Goal: Complete application form: Complete application form

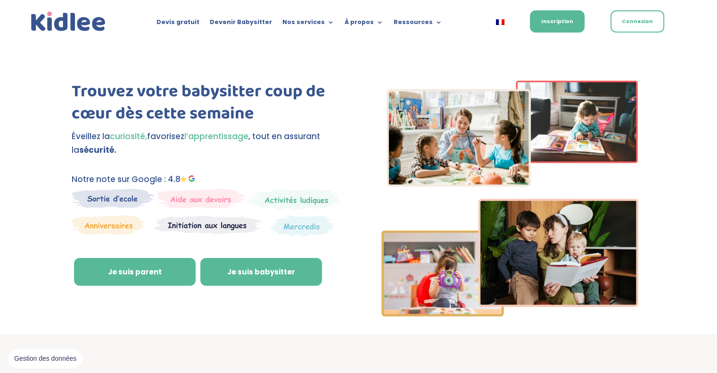
click at [275, 273] on link "Je suis babysitter" at bounding box center [261, 272] width 122 height 28
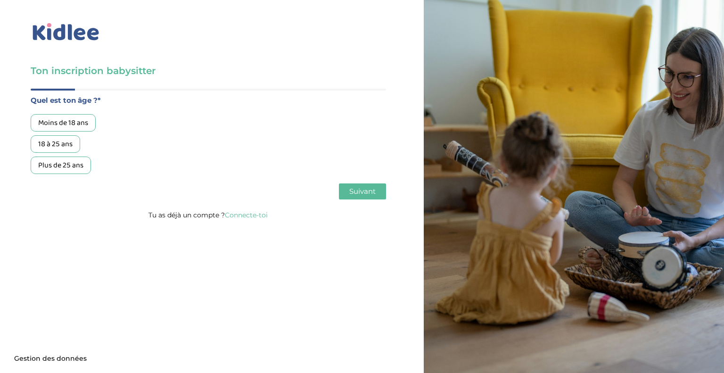
click at [59, 143] on div "18 à 25 ans" at bounding box center [56, 143] width 50 height 17
click at [355, 191] on span "Suivant" at bounding box center [362, 191] width 26 height 9
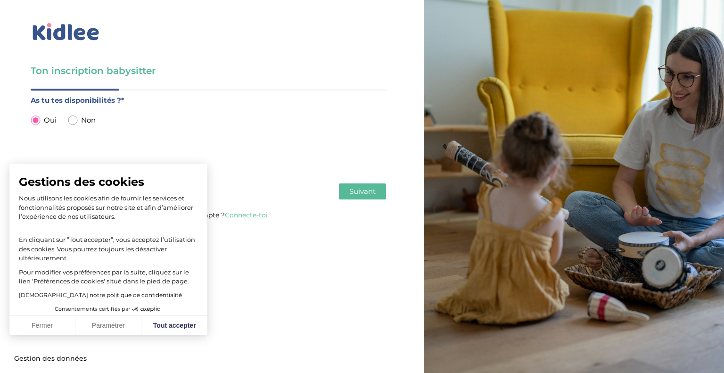
click at [361, 189] on span "Suivant" at bounding box center [362, 191] width 26 height 9
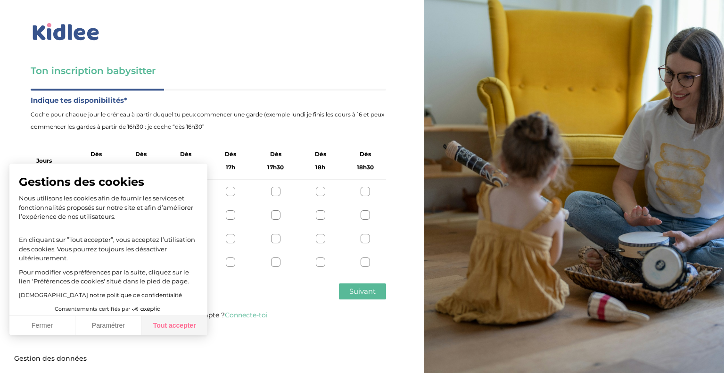
click at [172, 328] on button "Tout accepter" at bounding box center [174, 326] width 66 height 20
checkbox input "true"
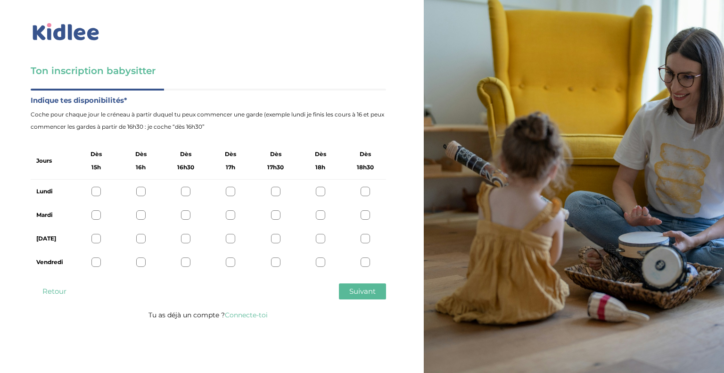
click at [187, 191] on div at bounding box center [185, 191] width 9 height 9
click at [186, 208] on div "Mardi" at bounding box center [209, 215] width 356 height 24
click at [139, 258] on div at bounding box center [140, 261] width 9 height 9
click at [142, 215] on div at bounding box center [140, 214] width 9 height 9
click at [355, 288] on span "Suivant" at bounding box center [362, 291] width 26 height 9
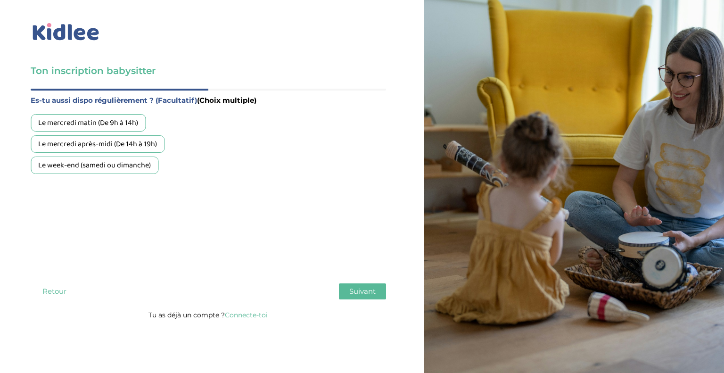
click at [131, 148] on div "Le mercredi après-midi (De 14h à 19h)" at bounding box center [98, 143] width 134 height 17
click at [141, 164] on div "Le week-end (samedi ou dimanche)" at bounding box center [95, 165] width 128 height 17
click at [371, 295] on span "Suivant" at bounding box center [362, 291] width 26 height 9
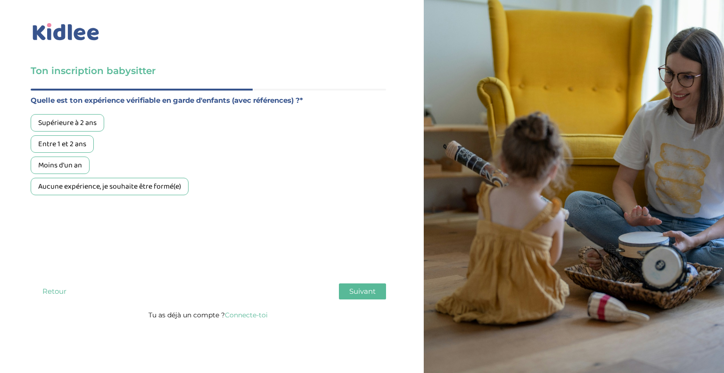
click at [88, 126] on div "Supérieure à 2 ans" at bounding box center [68, 122] width 74 height 17
click at [362, 290] on span "Suivant" at bounding box center [362, 291] width 26 height 9
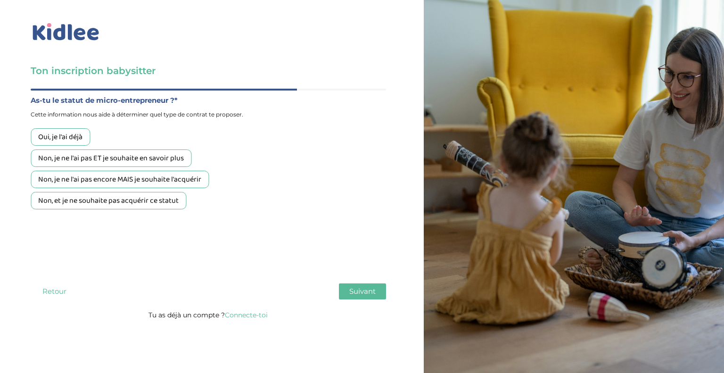
click at [102, 200] on div "Non, et je ne souhaite pas acquérir ce statut" at bounding box center [109, 200] width 156 height 17
click at [370, 293] on span "Suivant" at bounding box center [362, 291] width 26 height 9
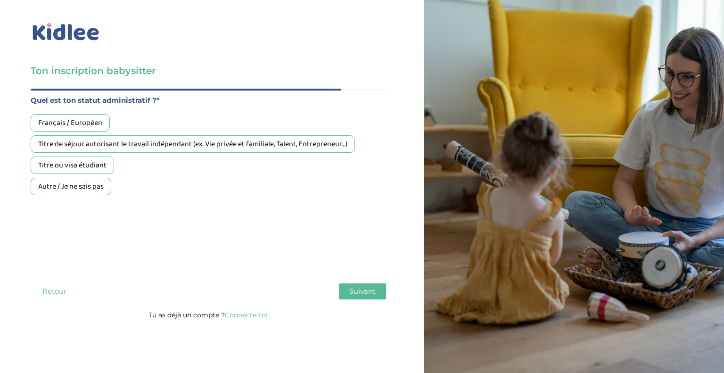
click at [76, 123] on div "Français / Européen" at bounding box center [70, 122] width 79 height 17
click at [370, 287] on span "Suivant" at bounding box center [362, 291] width 26 height 9
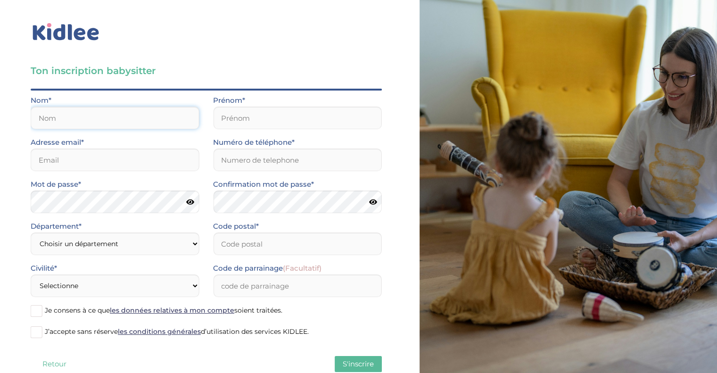
click at [66, 118] on input "text" at bounding box center [115, 118] width 168 height 23
type input "Camille"
click at [72, 161] on input "email" at bounding box center [115, 160] width 168 height 23
type input "Camille.lavoye51470@gmail.com"
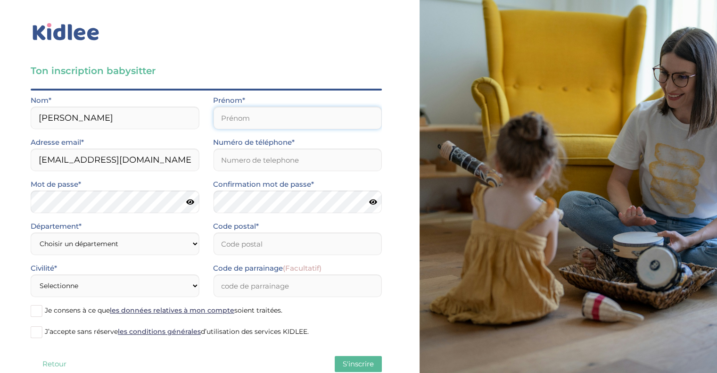
click at [255, 119] on input "text" at bounding box center [297, 118] width 168 height 23
drag, startPoint x: 99, startPoint y: 118, endPoint x: 0, endPoint y: 117, distance: 99.5
click at [0, 117] on div "Ton inscription babysitter Merci de vérifier que tous les champs sont remplis a…" at bounding box center [206, 199] width 427 height 398
type input "Lavoye"
click at [256, 126] on input "text" at bounding box center [297, 118] width 168 height 23
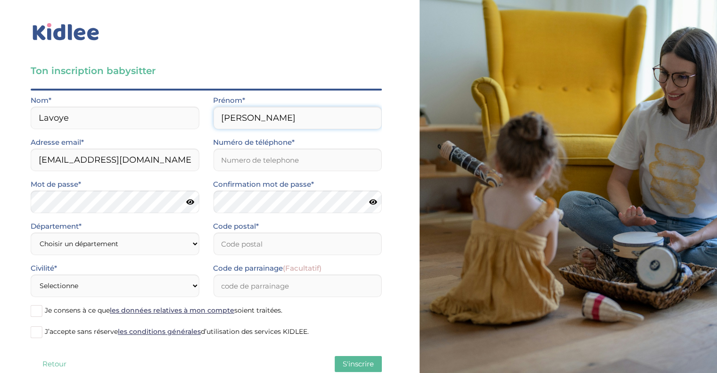
type input "Camille"
click at [254, 163] on input "Numéro de téléphone*" at bounding box center [297, 160] width 168 height 23
type input "0610958793"
click at [191, 204] on icon at bounding box center [190, 202] width 8 height 7
click at [162, 245] on select "Choisir un département Paris (75) Hauts-de-Seine (92) Yvelines (78) Val-de-Marn…" at bounding box center [115, 243] width 168 height 23
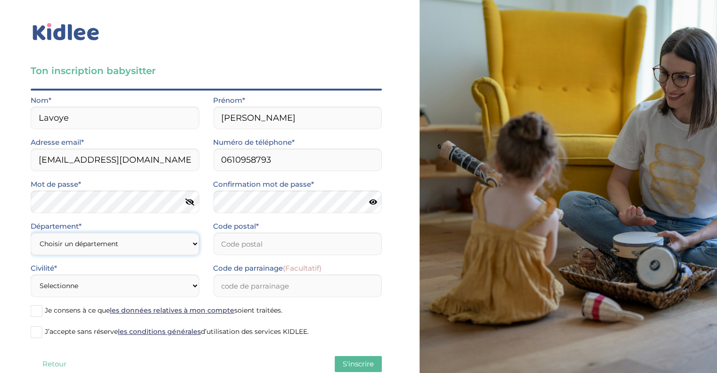
select select "0"
click at [109, 241] on select "Choisir un département Paris (75) Hauts-de-Seine (92) Yvelines (78) Val-de-Marn…" at bounding box center [115, 243] width 168 height 23
click at [99, 248] on select "Choisir un département Paris (75) Hauts-de-Seine (92) Yvelines (78) Val-de-Marn…" at bounding box center [115, 243] width 168 height 23
click at [31, 232] on select "Choisir un département Paris (75) Hauts-de-Seine (92) Yvelines (78) Val-de-Marn…" at bounding box center [115, 243] width 168 height 23
click at [268, 247] on input "Code postal*" at bounding box center [297, 243] width 168 height 23
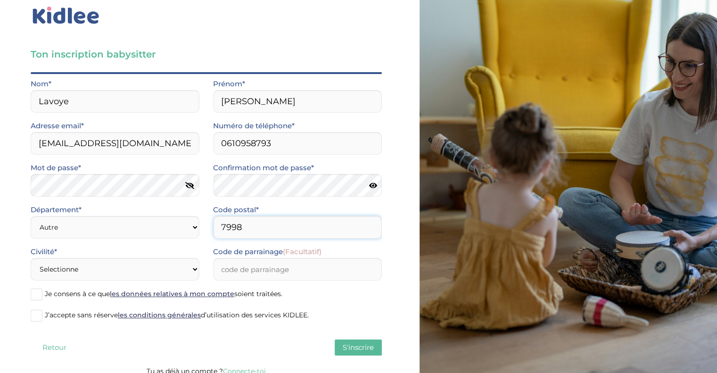
scroll to position [25, 0]
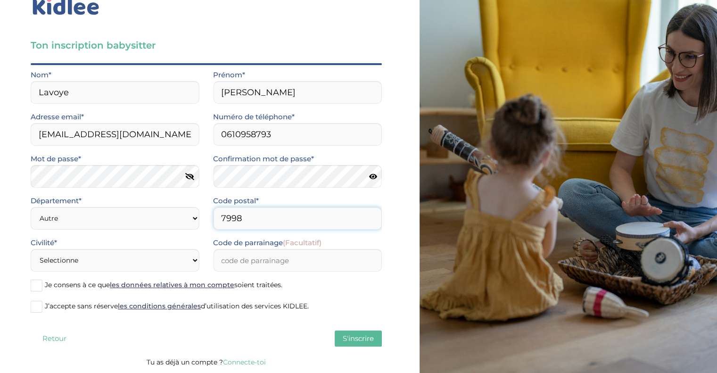
type input "7998"
click at [141, 257] on div "Civilité* Selectionne Mr Mme" at bounding box center [115, 254] width 168 height 35
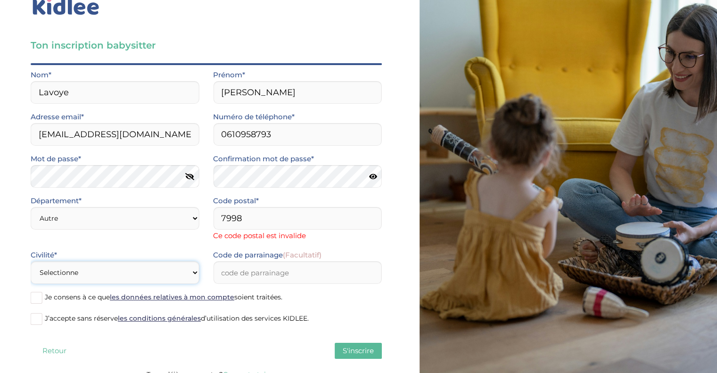
select select "1"
click at [31, 261] on select "Selectionne Mr Mme" at bounding box center [115, 272] width 168 height 23
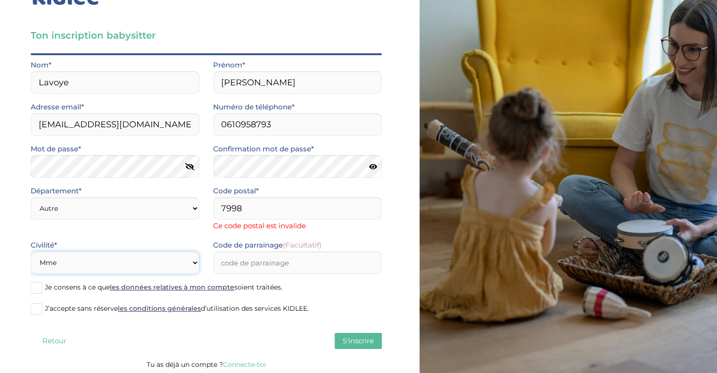
scroll to position [38, 0]
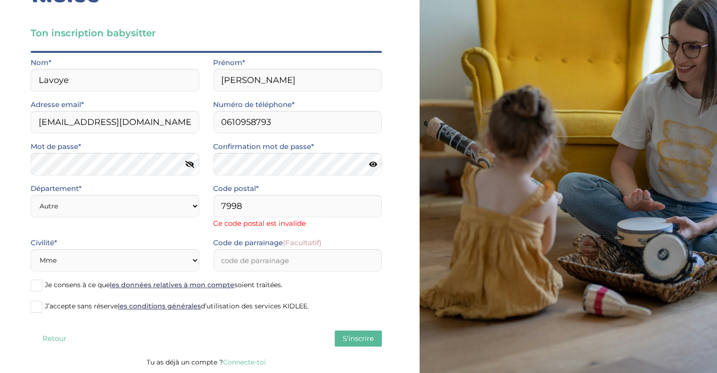
click at [41, 286] on span at bounding box center [37, 286] width 12 height 12
click at [0, 0] on input "Je consens à ce que les données relatives à mon compte soient traitées." at bounding box center [0, 0] width 0 height 0
click at [65, 308] on span "J’accepte sans réserve les conditions générales d’utilisation des services KIDL…" at bounding box center [177, 306] width 264 height 8
click at [0, 0] on input "J’accepte sans réserve les conditions générales d’utilisation des services KIDL…" at bounding box center [0, 0] width 0 height 0
drag, startPoint x: 266, startPoint y: 208, endPoint x: 181, endPoint y: 213, distance: 85.0
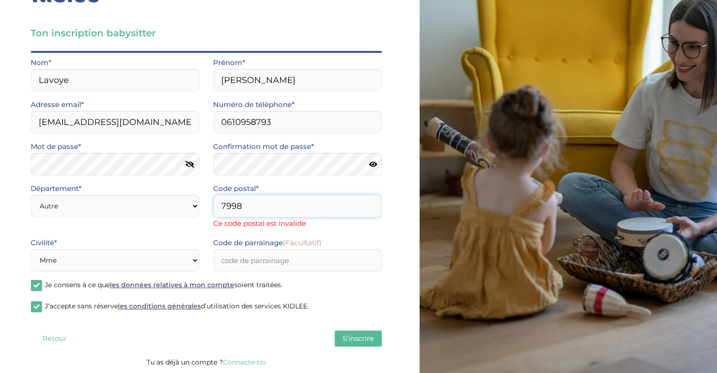
click at [181, 213] on div "Département* Choisir un département Paris (75) Hauts-de-Seine (92) Yvelines (78…" at bounding box center [206, 209] width 365 height 54
type input "08000"
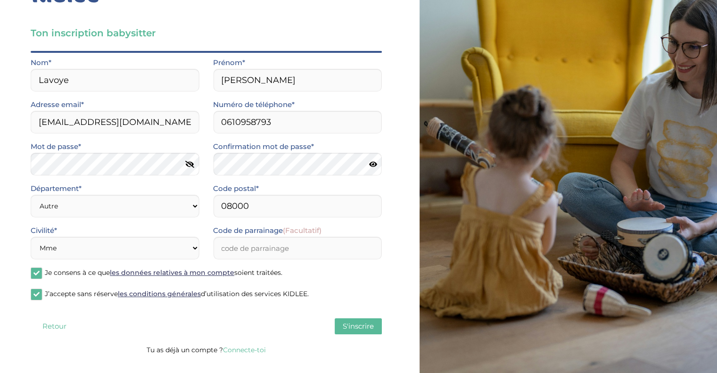
click at [357, 339] on div "Quel est ton âge ?* Moins de 18 ans 18 à 25 ans Plus de 25 ans As tu tes dispon…" at bounding box center [206, 197] width 351 height 293
click at [351, 328] on span "S'inscrire" at bounding box center [358, 326] width 31 height 9
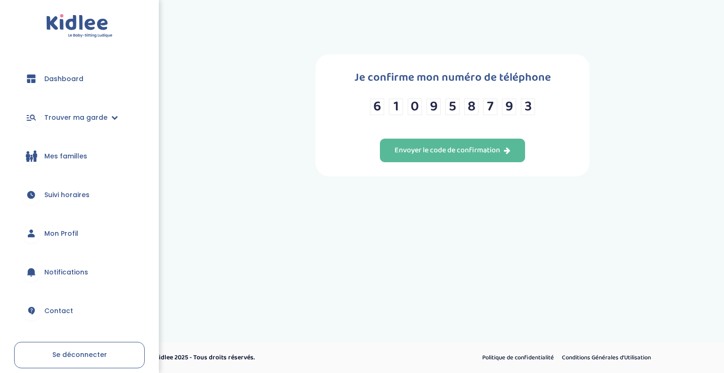
click at [458, 117] on div "6 1 0 9 5 8 7 9 3" at bounding box center [452, 113] width 165 height 28
click at [499, 149] on div "Envoyer le code de confirmation" at bounding box center [453, 150] width 116 height 11
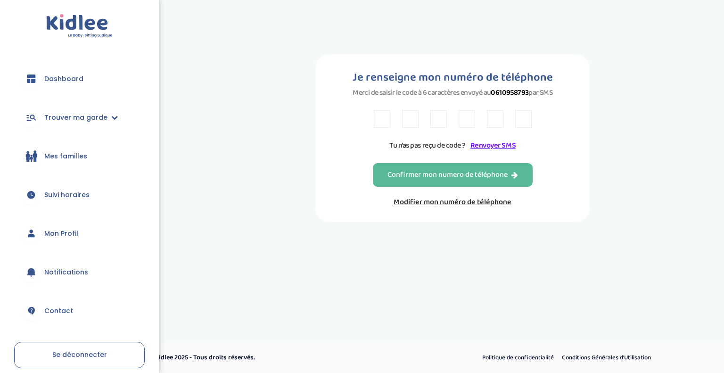
click at [382, 121] on input "text" at bounding box center [382, 118] width 17 height 17
type input "T"
type input "A"
type input "5"
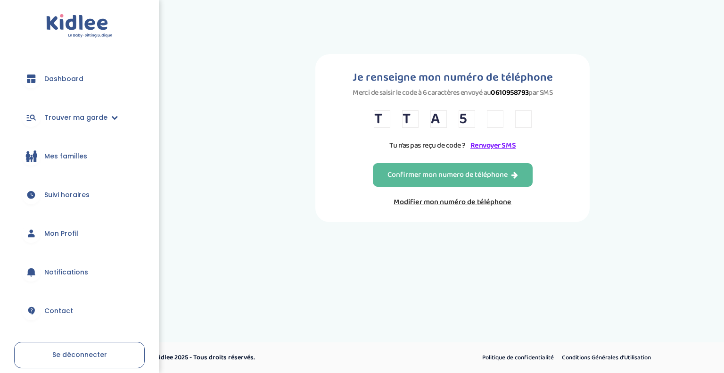
type input "N"
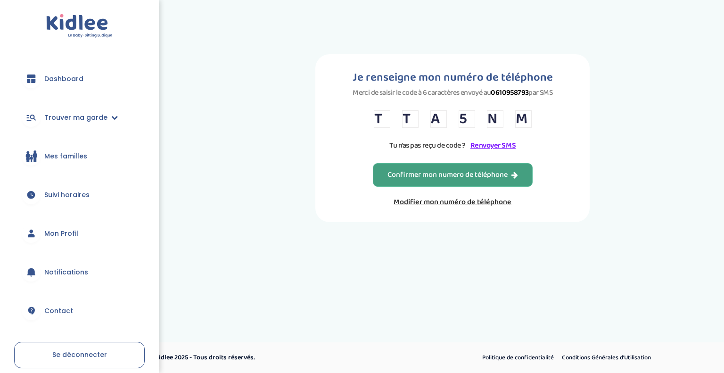
type input "M"
click at [443, 170] on div "Confirmer mon numero de téléphone" at bounding box center [453, 175] width 131 height 11
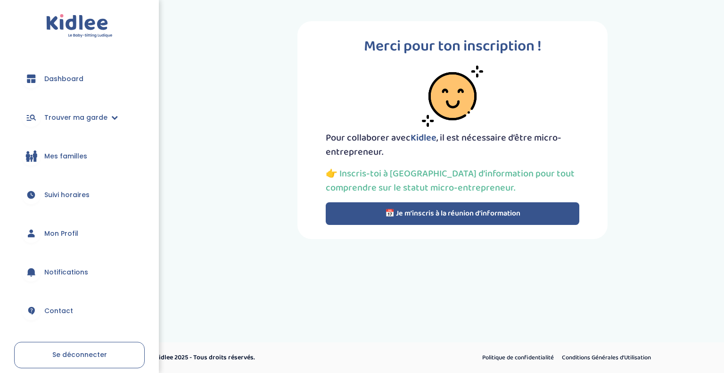
click at [480, 215] on button "📅 Je m’inscris à la réunion d’information" at bounding box center [453, 213] width 254 height 23
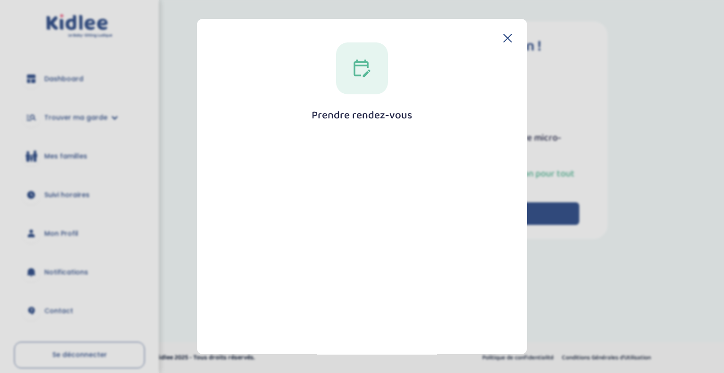
click at [499, 39] on header at bounding box center [362, 38] width 300 height 8
click at [505, 35] on icon at bounding box center [508, 38] width 8 height 8
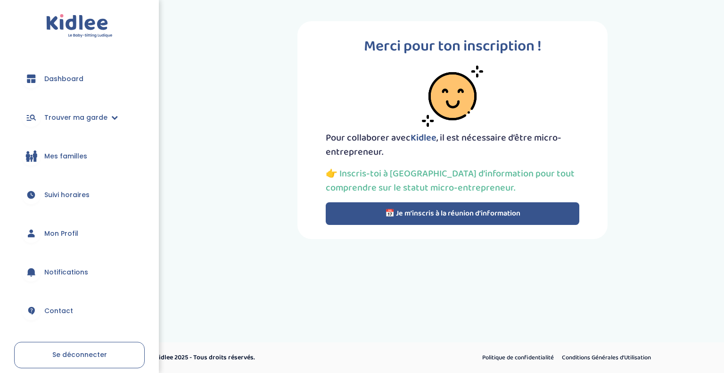
scroll to position [42, 0]
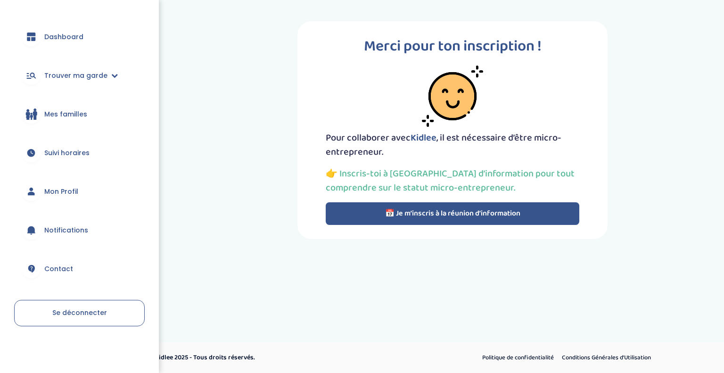
click at [69, 114] on span "Mes familles" at bounding box center [65, 114] width 43 height 10
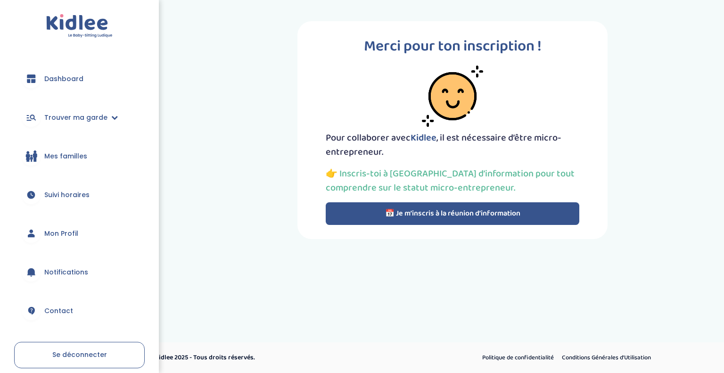
click at [70, 86] on link "Dashboard" at bounding box center [79, 79] width 131 height 34
